Goal: Task Accomplishment & Management: Complete application form

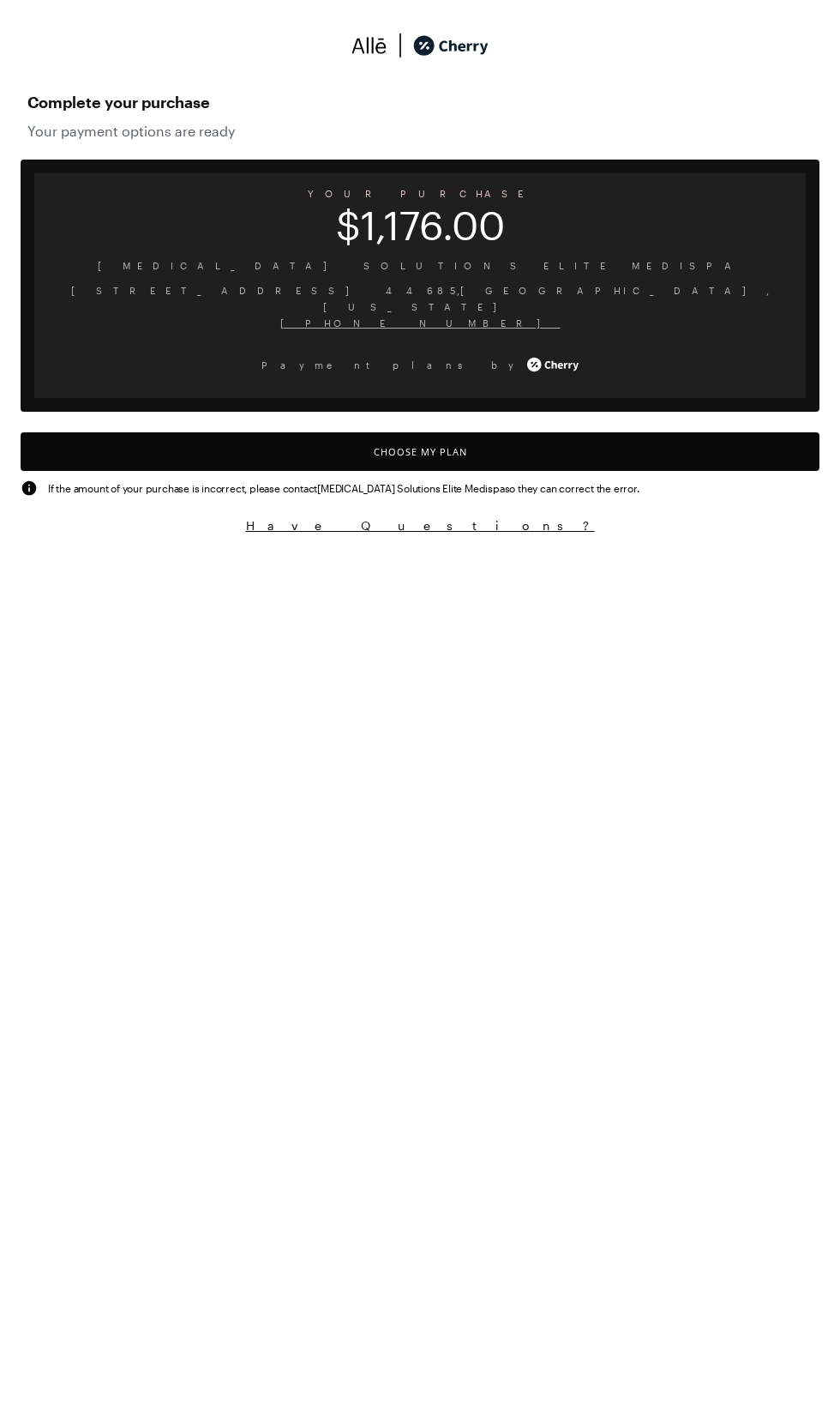
click at [477, 432] on button "Choose My Plan" at bounding box center [420, 451] width 799 height 39
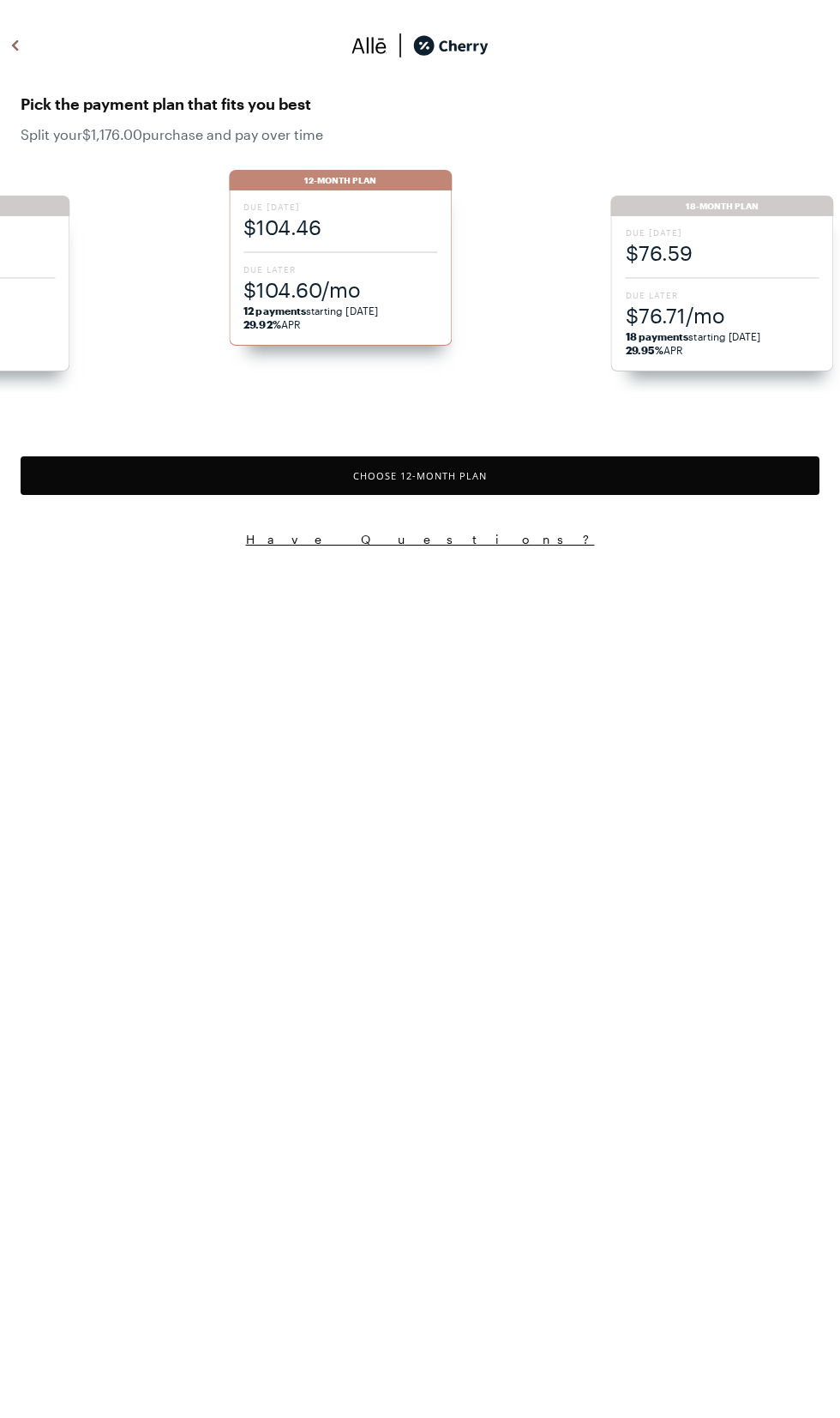
click at [717, 301] on span "Due Later" at bounding box center [723, 295] width 194 height 12
click at [554, 470] on button "Choose 18 -Month Plan" at bounding box center [420, 475] width 799 height 39
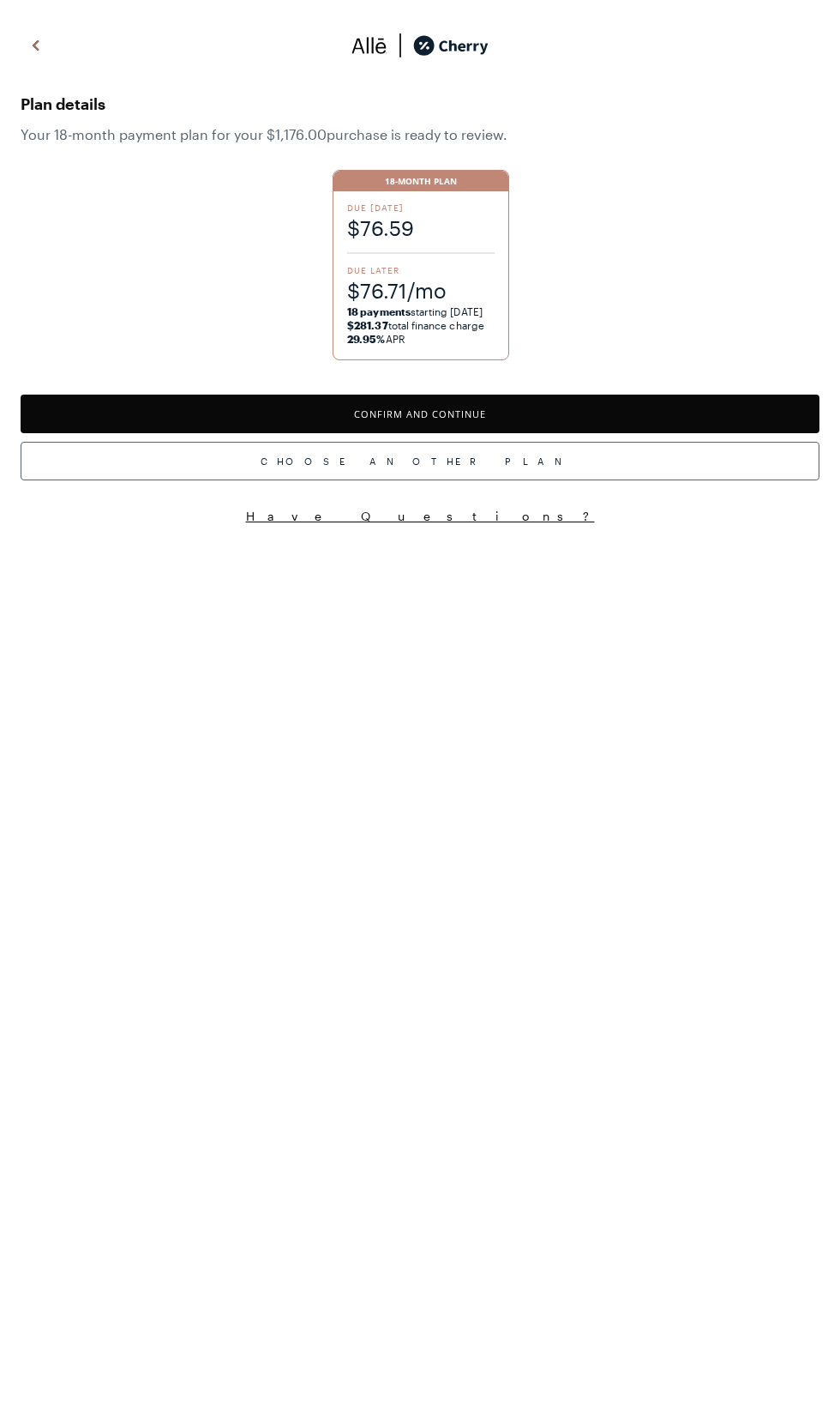
click at [538, 401] on button "Confirm and Continue" at bounding box center [420, 413] width 799 height 39
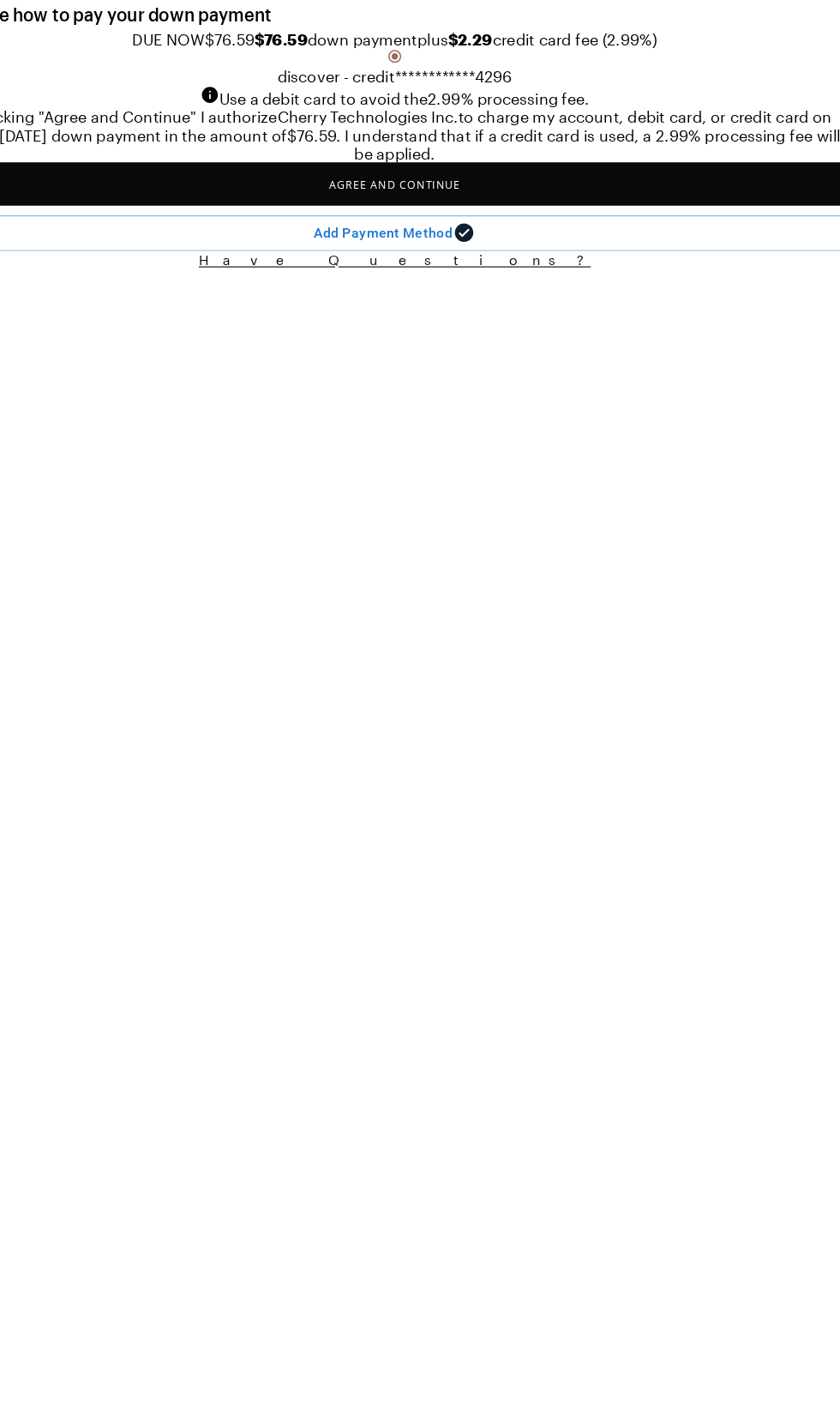
click at [572, 265] on button "Agree and Continue" at bounding box center [420, 245] width 799 height 39
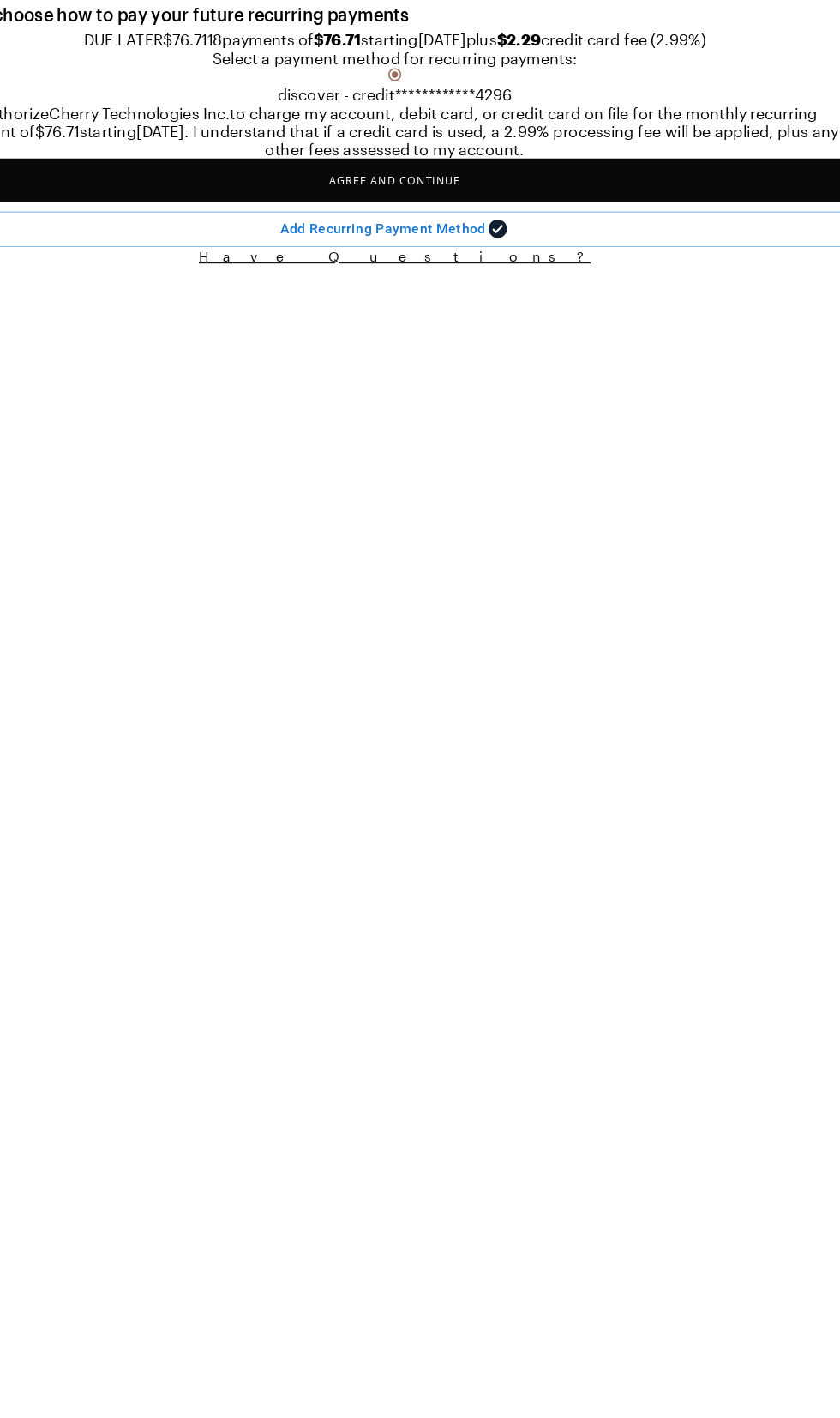
click at [487, 262] on button "Agree and Continue" at bounding box center [420, 242] width 799 height 39
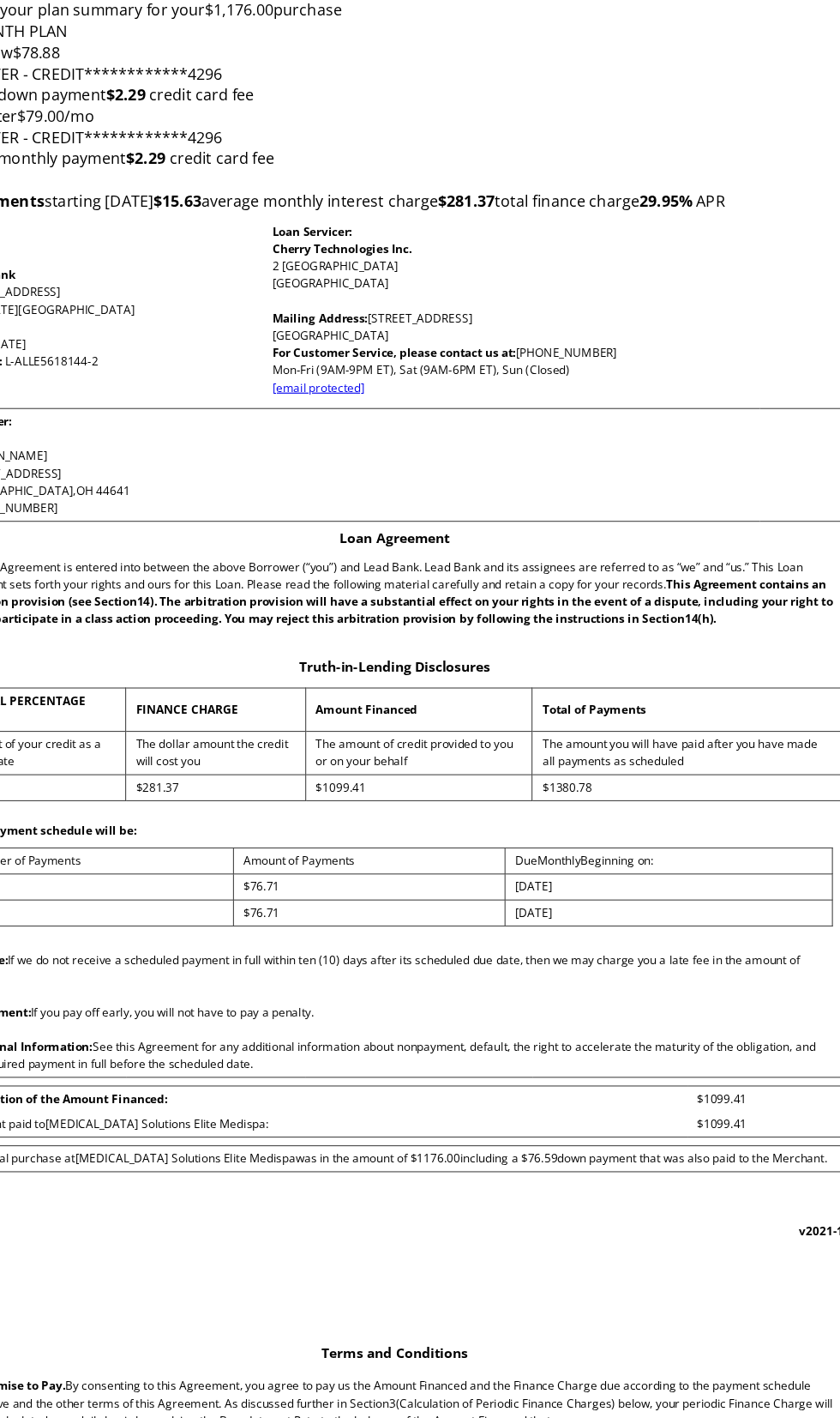
scroll to position [139, 0]
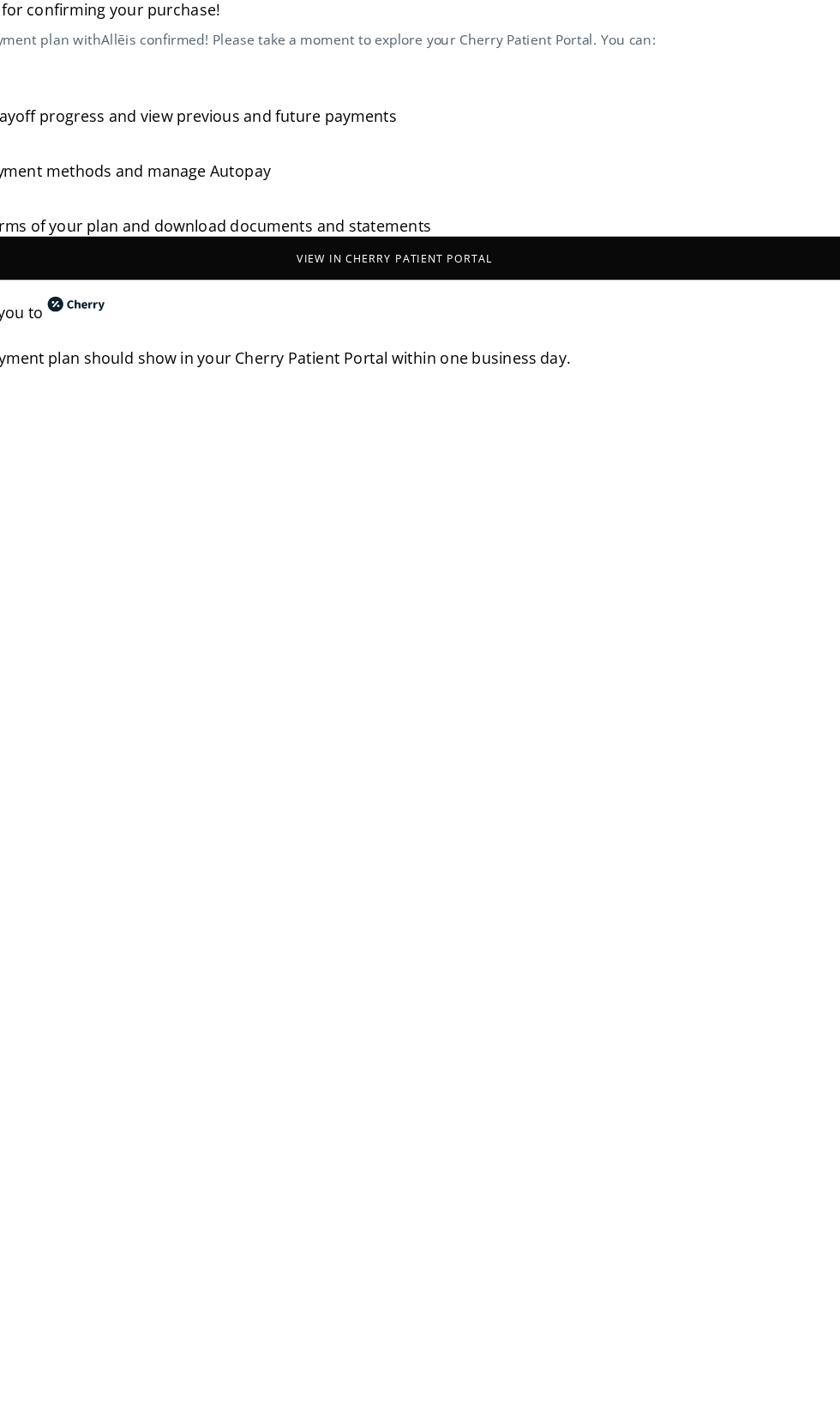
click at [604, 320] on button "View in Cherry patient portal" at bounding box center [420, 312] width 799 height 39
